Goal: Task Accomplishment & Management: Use online tool/utility

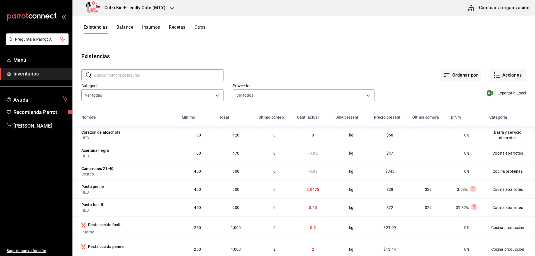
click at [150, 3] on div "Cofki Kid-Friendly Café (MTY)" at bounding box center [127, 8] width 100 height 16
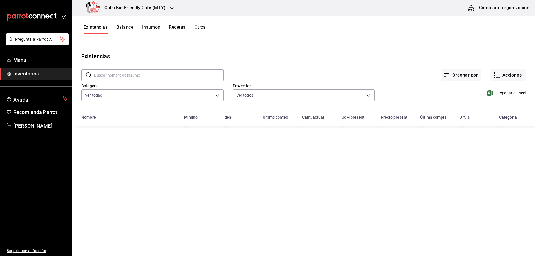
click at [172, 3] on div "Cofki Kid-Friendly Café (MTY)" at bounding box center [127, 8] width 100 height 16
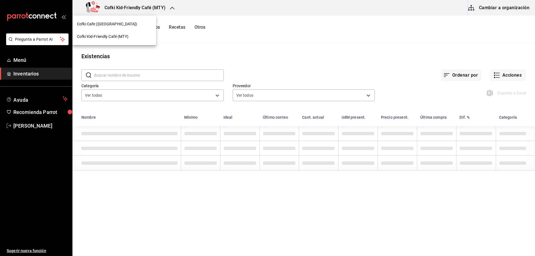
click at [124, 36] on span "Cofki Kid-Friendly Café (MTY)" at bounding box center [103, 37] width 52 height 6
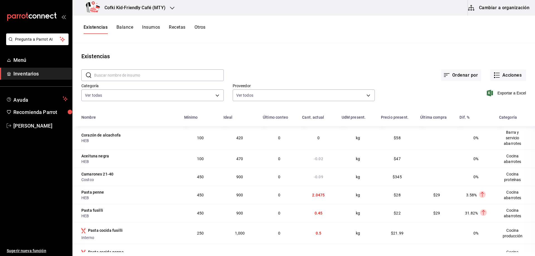
click at [43, 70] on span "Inventarios" at bounding box center [40, 74] width 54 height 8
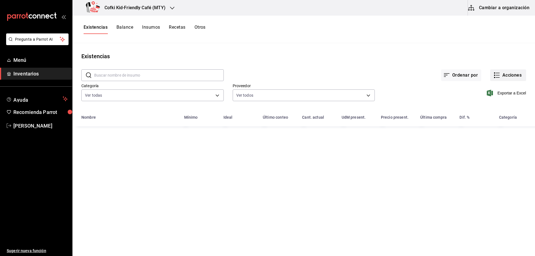
click at [509, 73] on button "Acciones" at bounding box center [508, 75] width 36 height 12
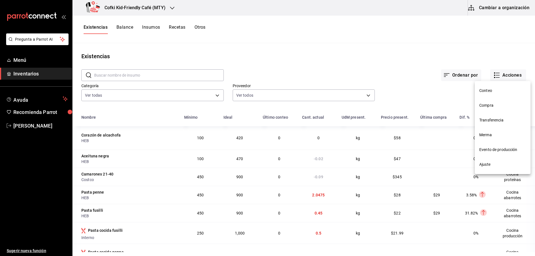
click at [497, 153] on li "Evento de producción" at bounding box center [502, 149] width 56 height 15
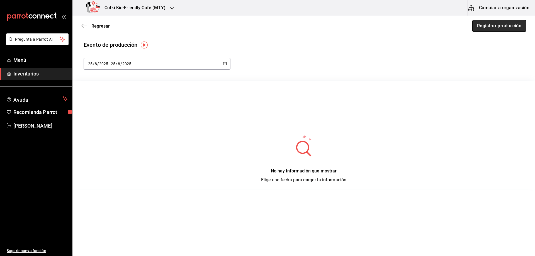
click at [495, 26] on button "Registrar producción" at bounding box center [499, 26] width 54 height 12
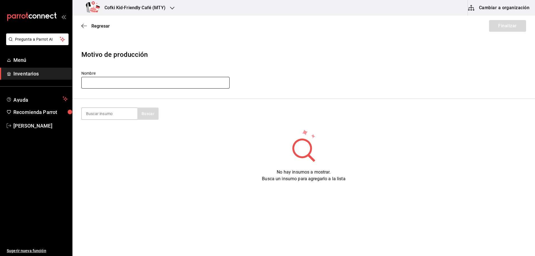
click at [148, 85] on input "text" at bounding box center [155, 83] width 148 height 12
click at [217, 106] on section "Buscar" at bounding box center [303, 114] width 462 height 30
click at [208, 81] on input "text" at bounding box center [155, 83] width 148 height 12
click at [117, 83] on input "Produccion cocina 02/26/25" at bounding box center [155, 83] width 148 height 12
click at [116, 82] on input "Produccion servivcio 02/26/25" at bounding box center [155, 83] width 148 height 12
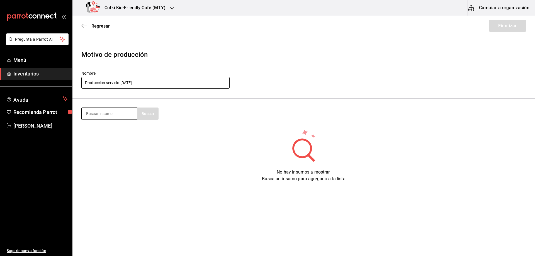
type input "Produccion servicio 02/26/25"
click at [121, 108] on input at bounding box center [110, 114] width 56 height 12
click at [116, 117] on input at bounding box center [110, 114] width 56 height 12
click at [153, 111] on button "Buscar" at bounding box center [147, 113] width 21 height 12
type input "f"
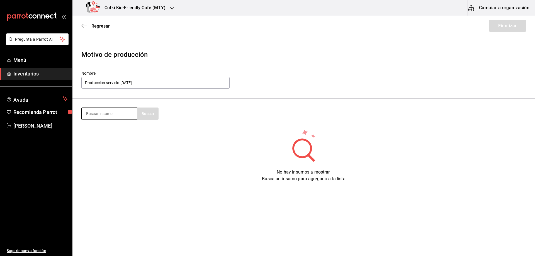
click at [103, 113] on input at bounding box center [110, 114] width 56 height 12
click at [144, 112] on button "Buscar" at bounding box center [147, 113] width 21 height 12
click at [148, 114] on button "Buscar" at bounding box center [147, 113] width 21 height 12
click at [149, 111] on button "Buscar" at bounding box center [147, 113] width 21 height 12
click at [106, 111] on input "porcion" at bounding box center [110, 114] width 56 height 12
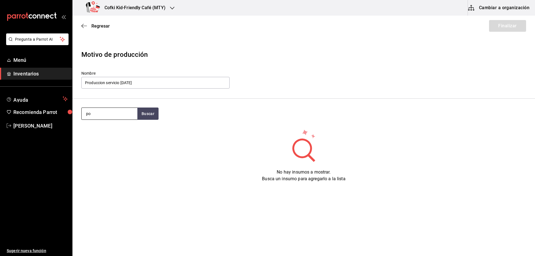
type input "p"
type input "por"
click at [145, 114] on button "Buscar" at bounding box center [147, 113] width 21 height 12
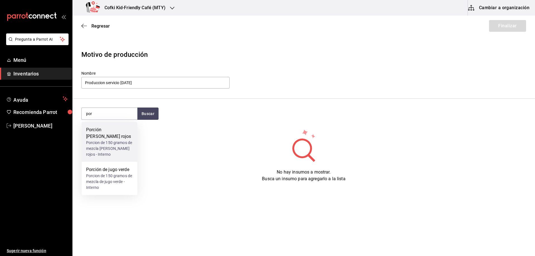
click at [126, 140] on div "Porcion de 150 gramos de mezcla de frutos rojos - Interno" at bounding box center [109, 149] width 47 height 18
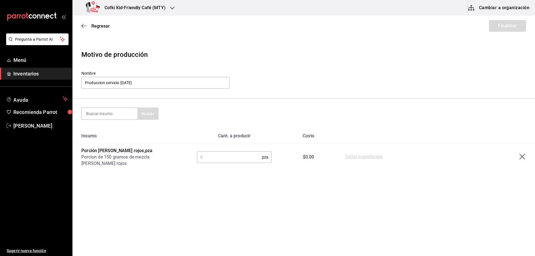
click at [207, 155] on input "text" at bounding box center [229, 156] width 65 height 11
click at [176, 175] on div "Motivo de producción Nombre Produccion servicio 02/26/25 Buscar Insumo Cant. a …" at bounding box center [303, 109] width 462 height 137
click at [124, 112] on input at bounding box center [110, 114] width 56 height 12
type input "j"
type input "verde"
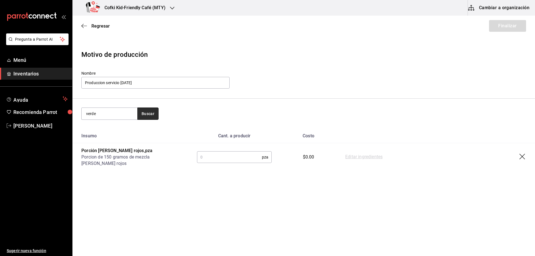
click at [145, 116] on button "Buscar" at bounding box center [147, 113] width 21 height 12
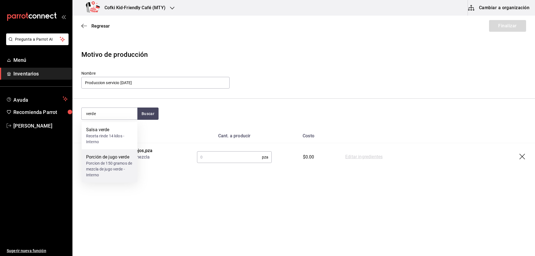
click at [116, 175] on div "Porcion de 150 gramos de mezcla de jugo verde - Interno" at bounding box center [109, 169] width 47 height 18
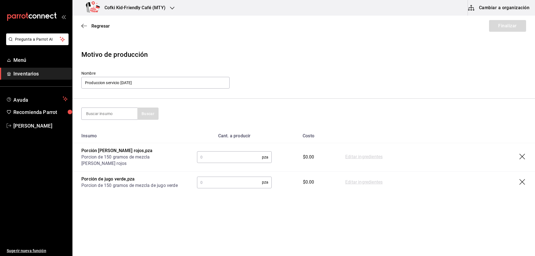
click at [236, 185] on input "text" at bounding box center [229, 182] width 65 height 11
drag, startPoint x: 119, startPoint y: 106, endPoint x: 122, endPoint y: 110, distance: 5.0
click at [120, 106] on section "Buscar" at bounding box center [303, 114] width 462 height 30
click at [124, 115] on input at bounding box center [110, 114] width 56 height 12
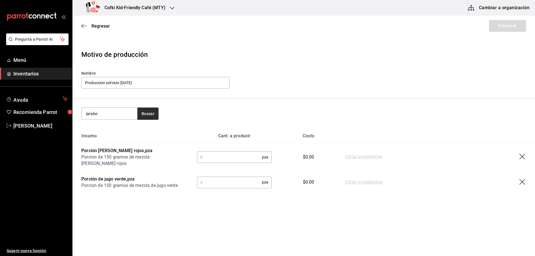
type input "jarabe"
click at [155, 116] on button "Buscar" at bounding box center [147, 113] width 21 height 12
click at [132, 129] on div "Jarabe de azucar Presentación - Interno" at bounding box center [110, 132] width 56 height 21
click at [244, 210] on input "text" at bounding box center [230, 204] width 67 height 11
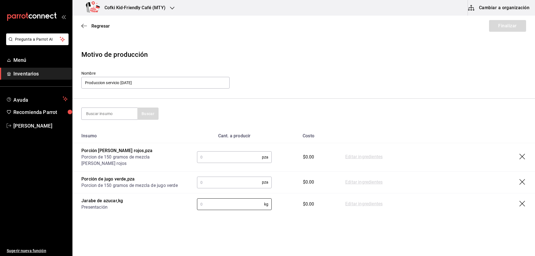
click at [364, 207] on link "Editar ingredientes" at bounding box center [363, 204] width 37 height 7
click at [363, 207] on link "Editar ingredientes" at bounding box center [363, 204] width 37 height 7
drag, startPoint x: 363, startPoint y: 212, endPoint x: 351, endPoint y: 211, distance: 12.5
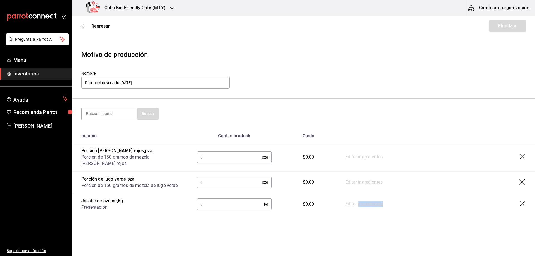
click at [363, 207] on link "Editar ingredientes" at bounding box center [363, 204] width 37 height 7
click at [234, 209] on input "text" at bounding box center [230, 204] width 67 height 11
type input "2"
drag, startPoint x: 323, startPoint y: 215, endPoint x: 329, endPoint y: 215, distance: 6.2
click at [327, 215] on td "$56.46" at bounding box center [308, 204] width 56 height 22
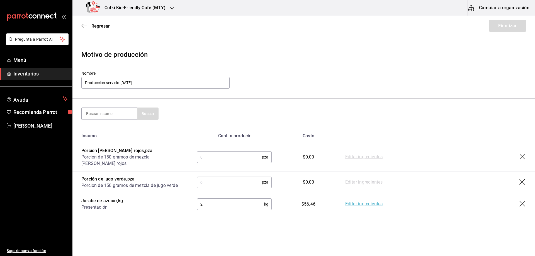
click at [352, 207] on link "Editar ingredientes" at bounding box center [363, 204] width 37 height 7
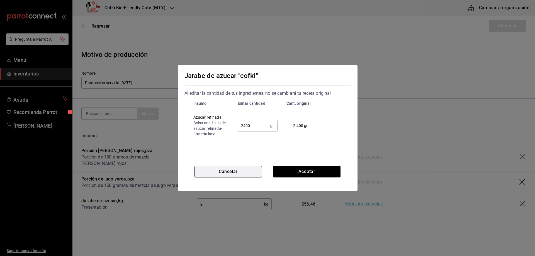
click at [224, 168] on button "Cancelar" at bounding box center [227, 172] width 67 height 12
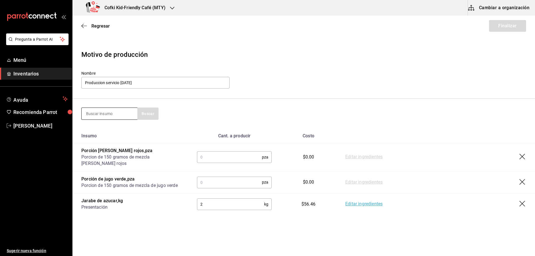
click at [106, 116] on input at bounding box center [110, 114] width 56 height 12
click at [105, 114] on input at bounding box center [110, 114] width 56 height 12
click at [105, 115] on input at bounding box center [110, 114] width 56 height 12
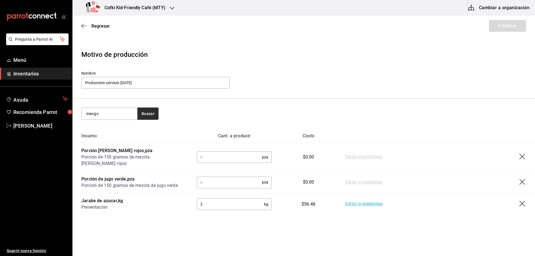
type input "mango"
click at [143, 119] on button "Buscar" at bounding box center [147, 113] width 21 height 12
click at [144, 80] on input "Produccion servicio 02/26/25" at bounding box center [155, 83] width 148 height 12
type input "P"
click at [520, 157] on icon "button" at bounding box center [522, 157] width 7 height 7
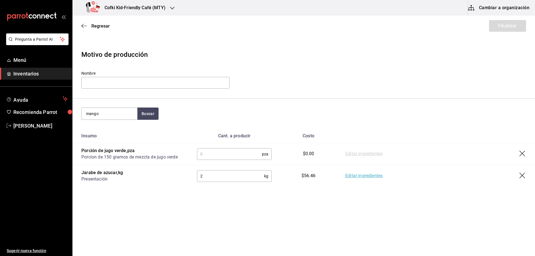
click at [524, 178] on icon "button" at bounding box center [522, 176] width 7 height 7
click at [524, 154] on icon "button" at bounding box center [522, 154] width 7 height 7
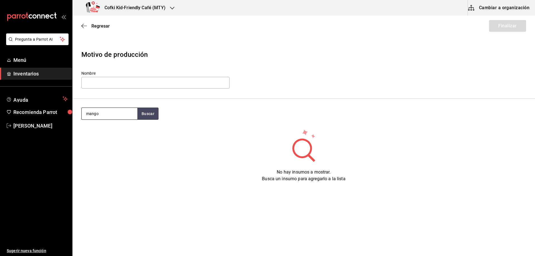
click at [115, 118] on input "mango" at bounding box center [110, 114] width 56 height 12
type input "m"
click at [161, 14] on div "Cofki Kid-Friendly Café (MTY)" at bounding box center [127, 8] width 100 height 16
click at [123, 22] on div "Cofki Cafe (La Aurora)" at bounding box center [114, 24] width 75 height 6
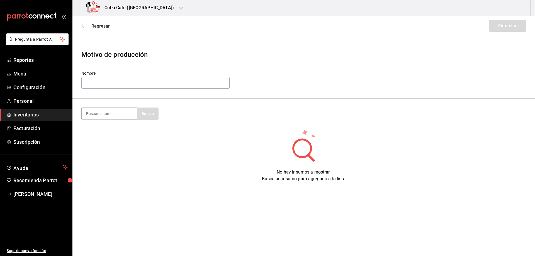
click at [100, 27] on span "Regresar" at bounding box center [100, 25] width 18 height 5
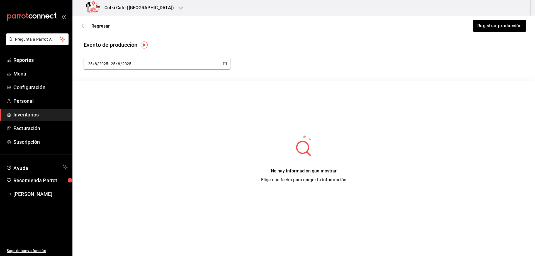
click at [142, 62] on div "2025-08-25 25 / 8 / 2025 - 2025-08-25 25 / 8 / 2025" at bounding box center [157, 64] width 147 height 12
click at [99, 146] on li "Rango de fechas" at bounding box center [110, 144] width 53 height 13
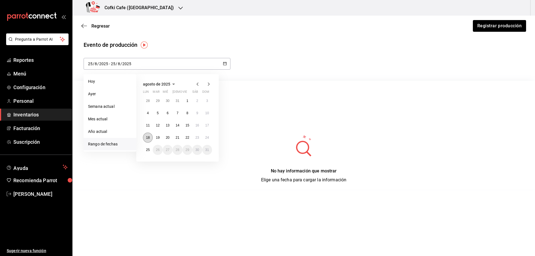
click at [147, 140] on button "18" at bounding box center [148, 138] width 10 height 10
click at [148, 149] on abbr "25" at bounding box center [148, 150] width 4 height 4
type input "2025-08-18"
type input "18"
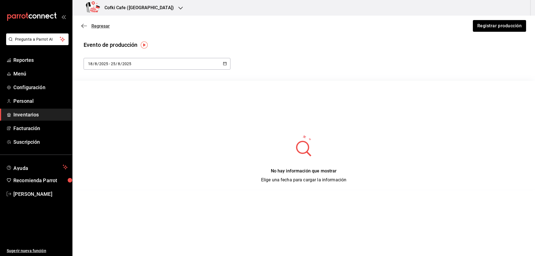
click at [103, 25] on span "Regresar" at bounding box center [100, 25] width 18 height 5
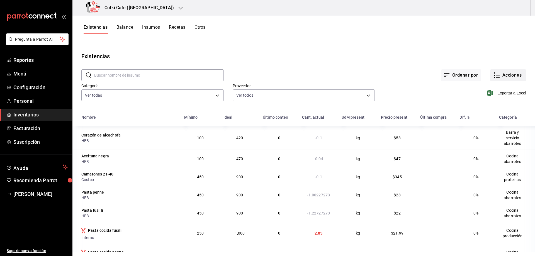
click at [511, 77] on button "Acciones" at bounding box center [508, 75] width 36 height 12
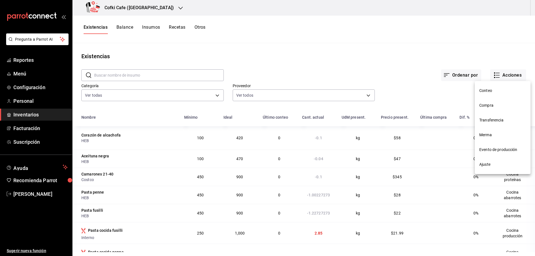
click at [488, 104] on span "Compra" at bounding box center [502, 105] width 47 height 6
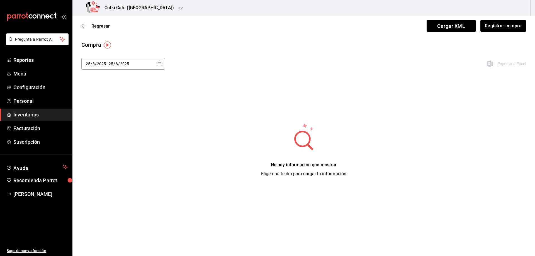
click at [162, 64] on div "2025-08-25 25 / 8 / 2025 - 2025-08-25 25 / 8 / 2025" at bounding box center [123, 64] width 84 height 12
click at [108, 170] on li "Rango de fechas" at bounding box center [107, 169] width 53 height 13
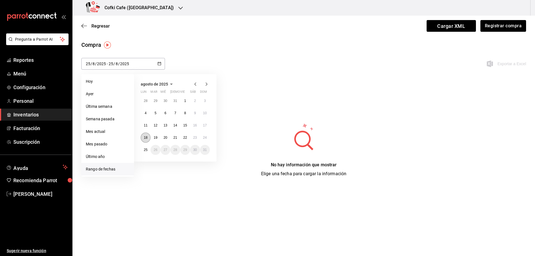
click at [146, 139] on abbr "18" at bounding box center [146, 138] width 4 height 4
click at [146, 148] on abbr "25" at bounding box center [146, 150] width 4 height 4
type input "2025-08-18"
type input "18"
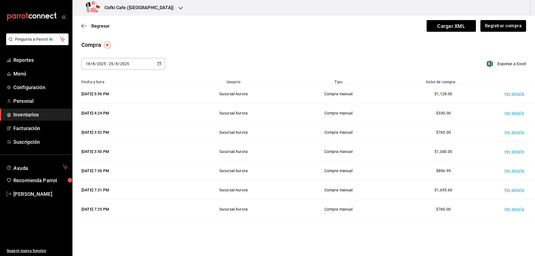
click at [513, 92] on td "Ver detalle" at bounding box center [515, 93] width 39 height 19
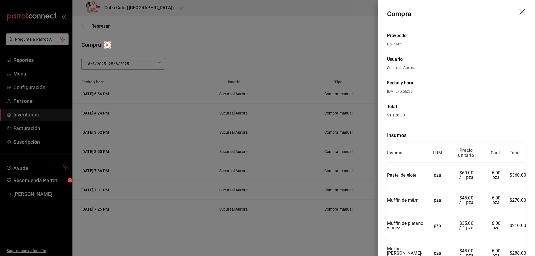
click at [339, 65] on div at bounding box center [267, 128] width 535 height 256
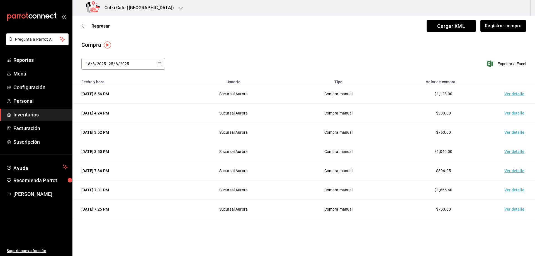
click at [508, 113] on td "Ver detalle" at bounding box center [515, 113] width 39 height 19
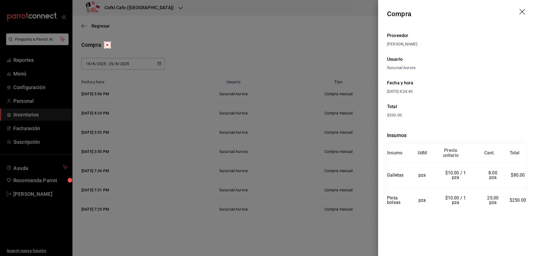
click at [341, 108] on div at bounding box center [267, 128] width 535 height 256
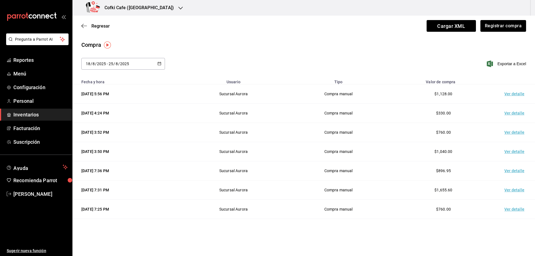
click at [511, 134] on td "Ver detalle" at bounding box center [515, 132] width 39 height 19
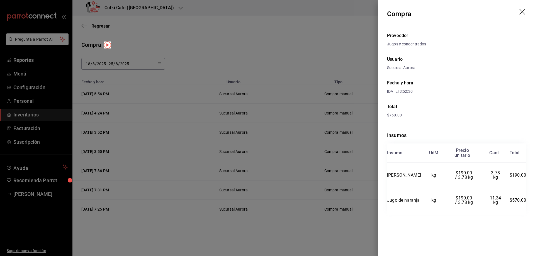
click at [350, 89] on div at bounding box center [267, 128] width 535 height 256
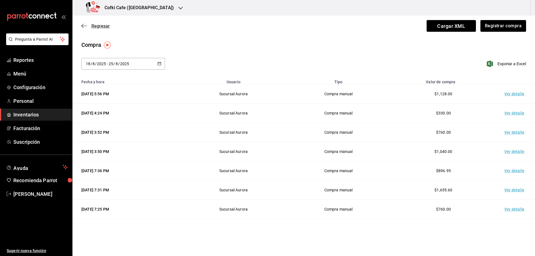
click at [104, 25] on span "Regresar" at bounding box center [100, 25] width 18 height 5
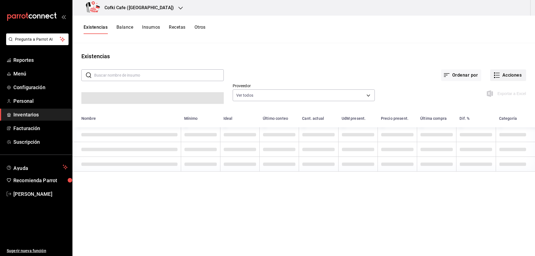
click at [505, 73] on button "Acciones" at bounding box center [508, 75] width 36 height 12
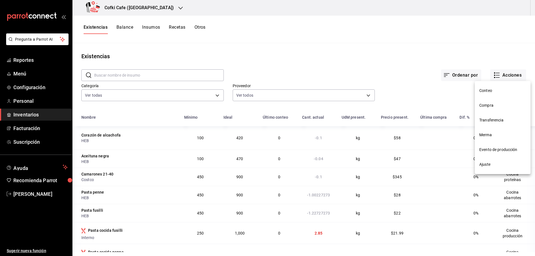
click at [162, 53] on div at bounding box center [267, 128] width 535 height 256
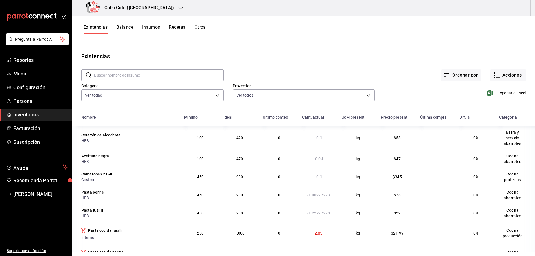
click at [146, 8] on div "Conteo Compra Transferencia Merma Evento de producción Ajuste" at bounding box center [267, 128] width 535 height 256
click at [153, 7] on div "Cofki Cafe (La Aurora)" at bounding box center [131, 8] width 108 height 16
click at [122, 34] on span "Cofki Kid-Friendly Café (MTY)" at bounding box center [103, 37] width 52 height 6
